Goal: Find specific page/section: Find specific page/section

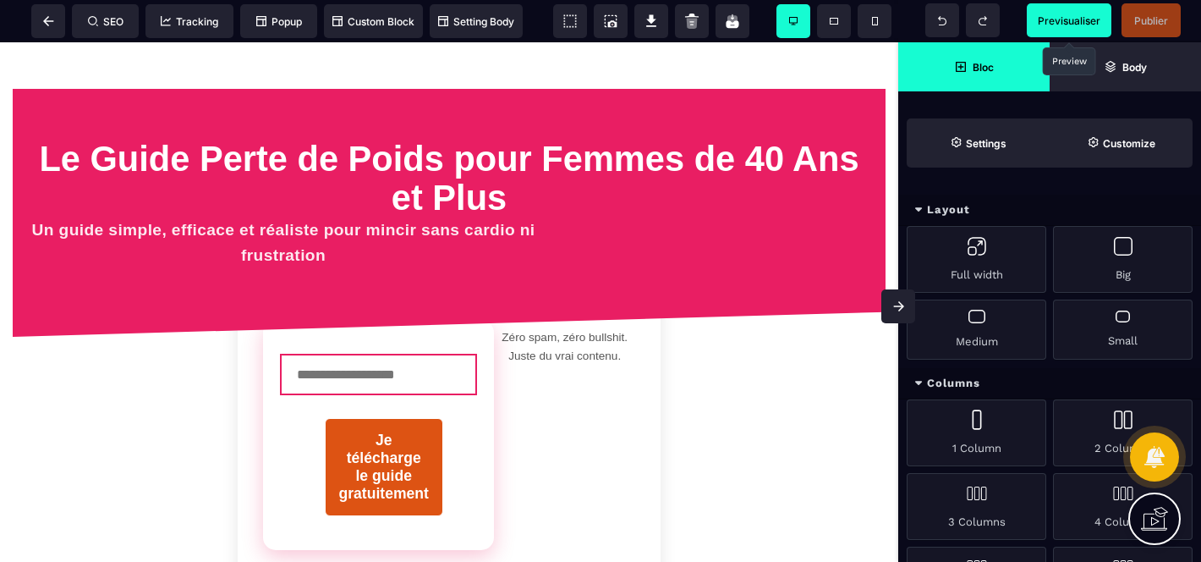
click at [1048, 3] on span "Previsualiser" at bounding box center [1069, 20] width 85 height 34
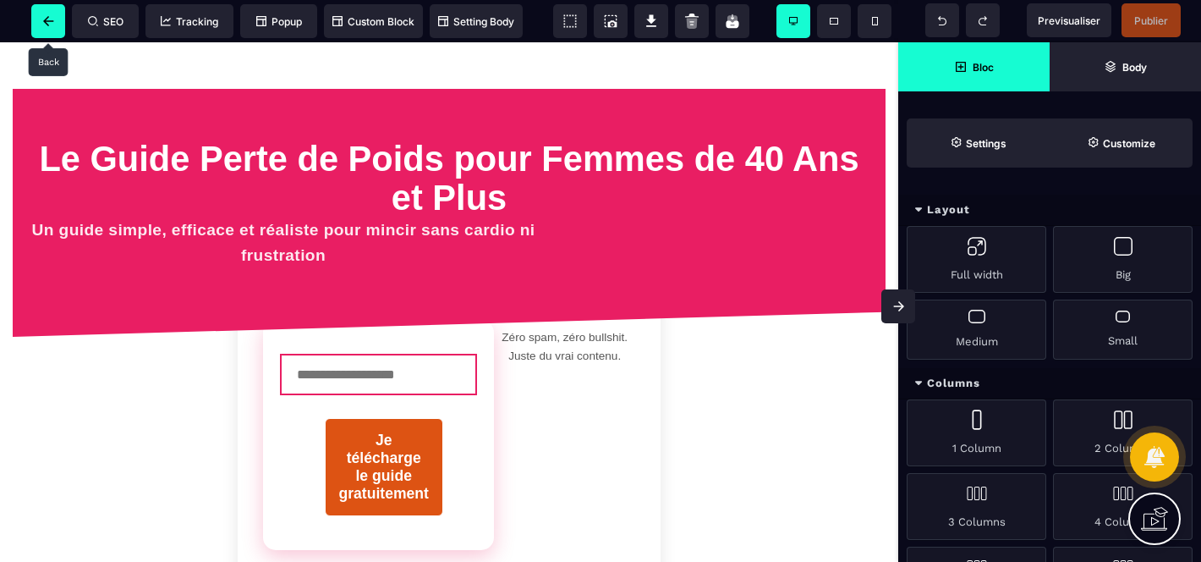
click at [43, 25] on icon at bounding box center [48, 21] width 11 height 10
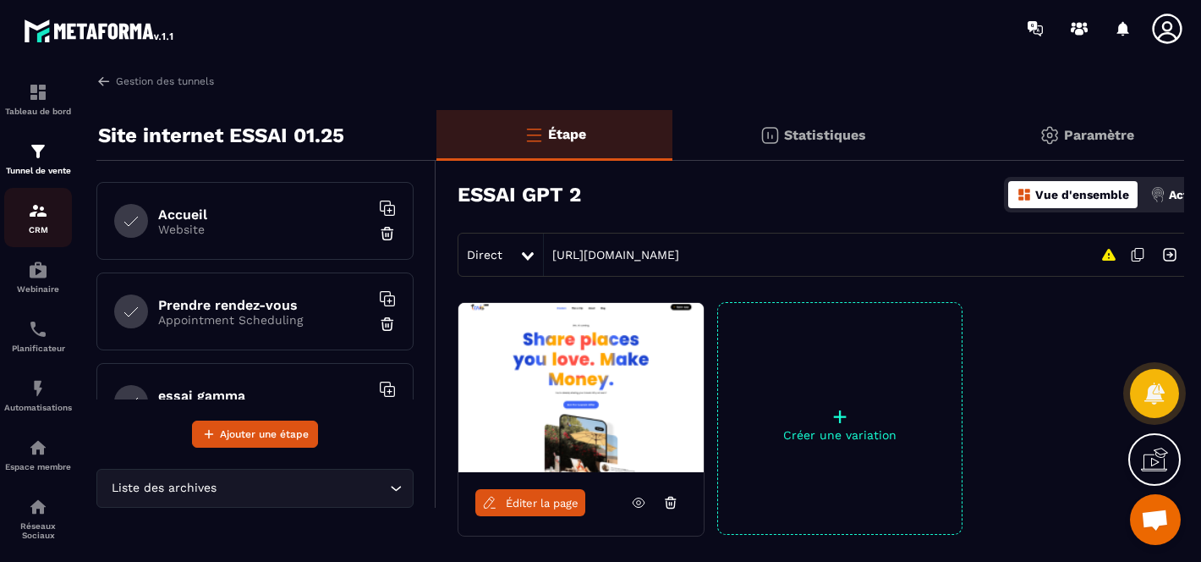
click at [42, 228] on p "CRM" at bounding box center [38, 229] width 68 height 9
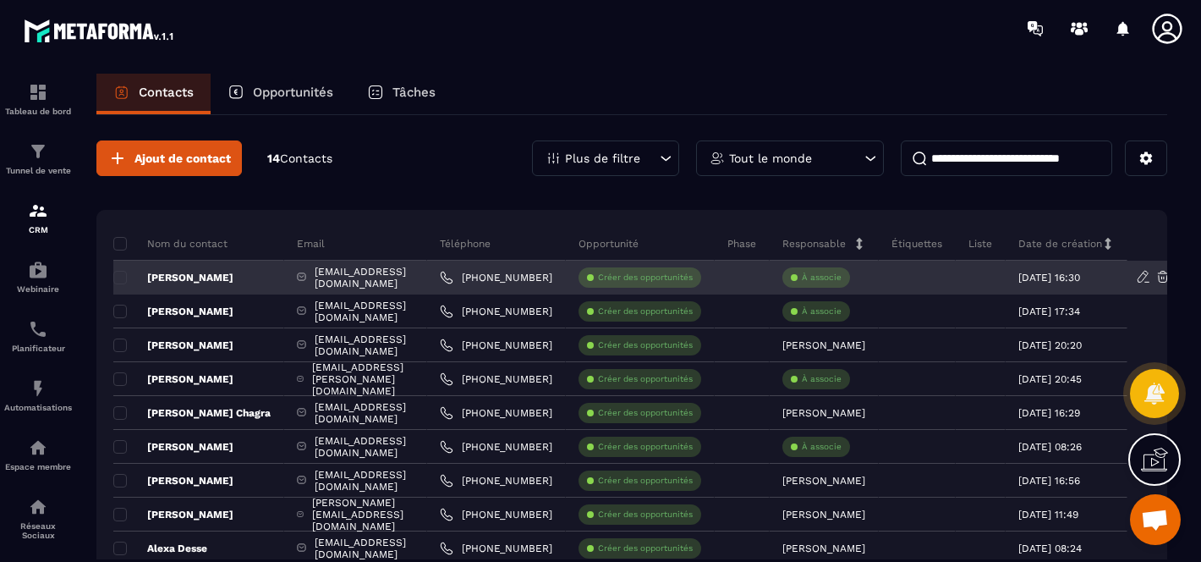
click at [170, 275] on p "[PERSON_NAME]" at bounding box center [173, 278] width 120 height 14
